Goal: Navigation & Orientation: Find specific page/section

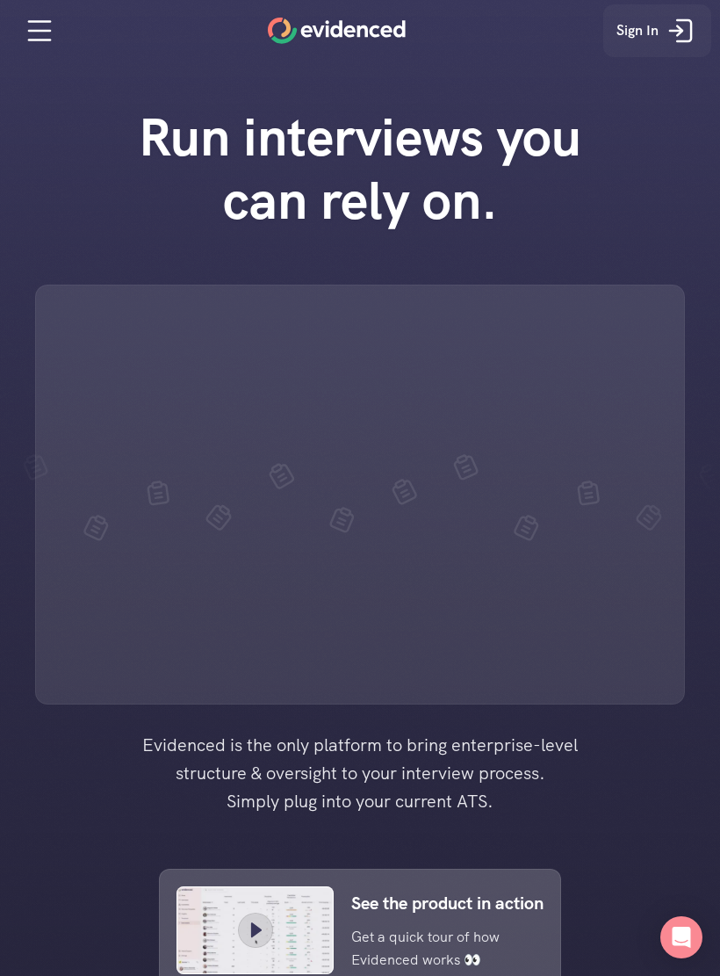
click at [667, 45] on icon at bounding box center [680, 30] width 35 height 35
